Goal: Find specific page/section: Find specific page/section

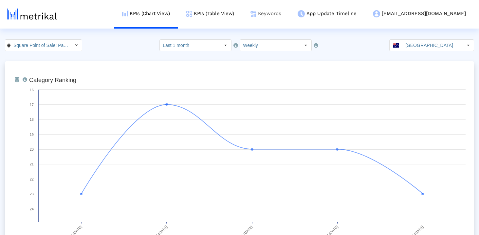
click at [286, 17] on link "Keywords" at bounding box center [265, 13] width 47 height 27
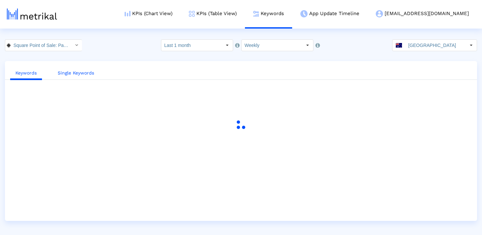
click at [78, 73] on link "Single Keywords" at bounding box center [75, 73] width 47 height 12
click at [62, 45] on input "Square Point of Sale: Payment < com.squareup >" at bounding box center [39, 45] width 59 height 11
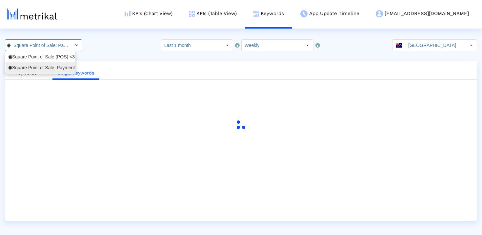
click at [54, 66] on div "Square Point of Sale: Payment <com.squareup>" at bounding box center [41, 68] width 64 height 6
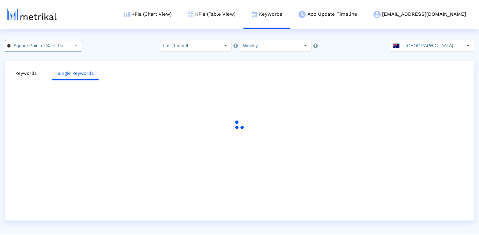
scroll to position [0, 52]
click at [93, 53] on crea-index "Square Point of Sale: Payment < com.squareup > Select how far back from [DATE] …" at bounding box center [241, 129] width 482 height 181
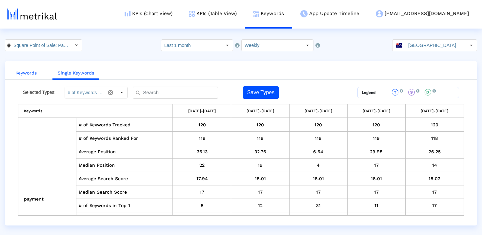
click at [28, 74] on link "Keywords" at bounding box center [26, 73] width 32 height 12
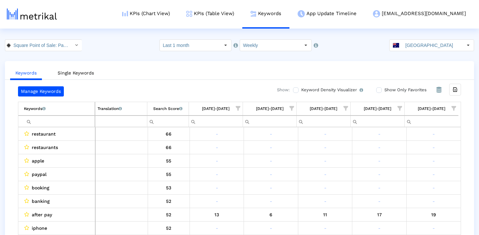
click at [55, 109] on td "Keywords List of keywords that are currently being tracked in Mobile Action." at bounding box center [56, 108] width 77 height 13
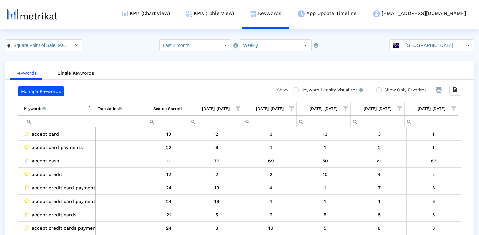
click at [58, 108] on td "Keywords List of keywords that are currently being tracked in Mobile Action." at bounding box center [56, 108] width 77 height 13
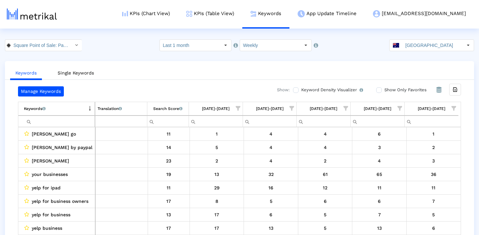
click at [171, 109] on div "Search Score An estimate of relative search volume of each keyword. It is on a …" at bounding box center [167, 108] width 29 height 9
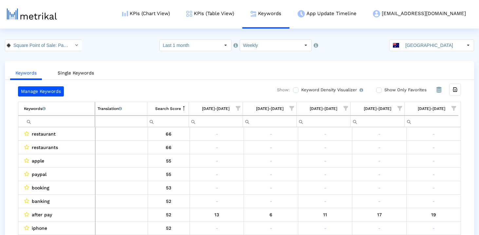
click at [77, 123] on input "Filter cell" at bounding box center [59, 121] width 71 height 11
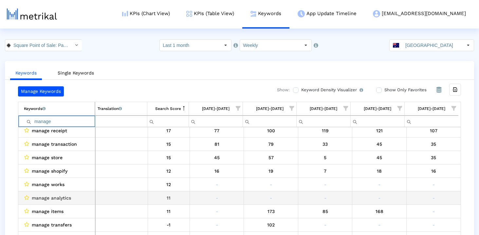
scroll to position [59, 0]
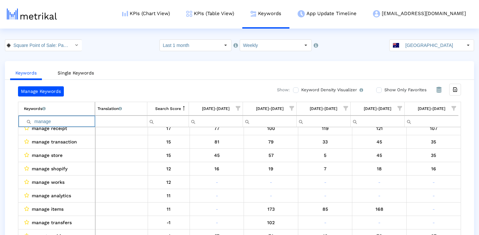
click at [55, 120] on input "manage" at bounding box center [59, 121] width 71 height 11
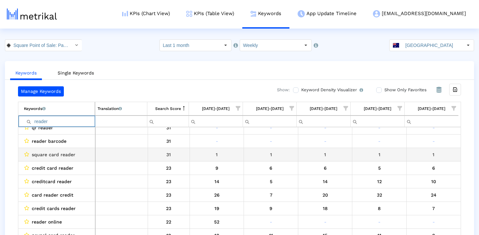
scroll to position [77, 0]
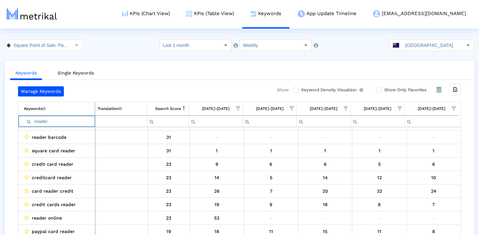
type input "reader"
